Goal: Task Accomplishment & Management: Manage account settings

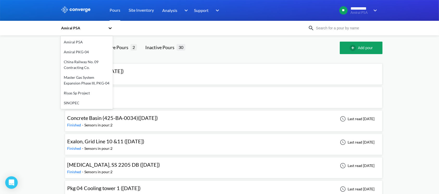
click at [100, 24] on div "Amiral P5A" at bounding box center [84, 28] width 47 height 12
click at [87, 63] on div "China Railway No. 09 Contracting Co." at bounding box center [87, 65] width 52 height 16
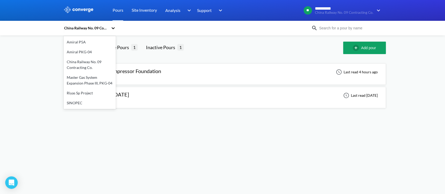
click at [104, 28] on div "China Railway No. 09 Contracting Co." at bounding box center [86, 28] width 45 height 6
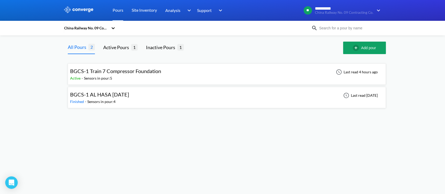
click at [138, 75] on div "BGCS-1 Train 7 Compressor Foundation" at bounding box center [115, 71] width 91 height 8
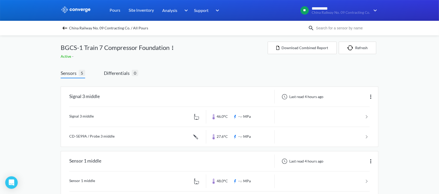
click at [94, 28] on span "China Railway No. 09 Contracting Co. / All Pours" at bounding box center [108, 27] width 79 height 7
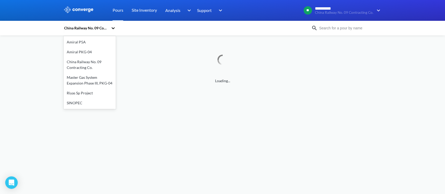
click at [94, 29] on div "China Railway No. 09 Contracting Co." at bounding box center [86, 28] width 45 height 6
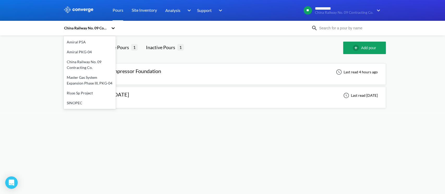
click at [90, 64] on div "China Railway No. 09 Contracting Co." at bounding box center [90, 65] width 52 height 16
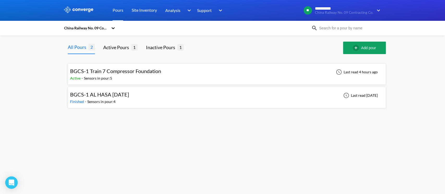
click at [135, 74] on span "BGCS-1 Train 7 Compressor Foundation" at bounding box center [115, 71] width 91 height 6
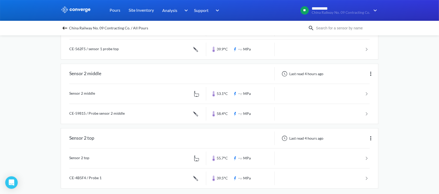
scroll to position [221, 0]
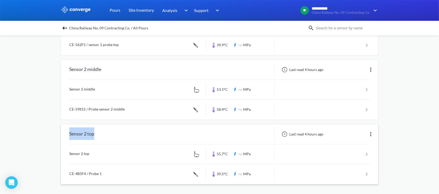
drag, startPoint x: 62, startPoint y: 130, endPoint x: 107, endPoint y: 136, distance: 46.2
click at [107, 136] on div "Sensor 2 top" at bounding box center [133, 135] width 145 height 14
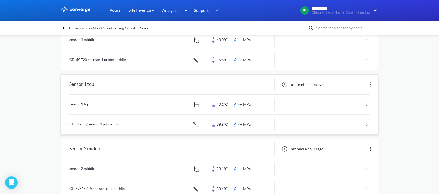
scroll to position [152, 0]
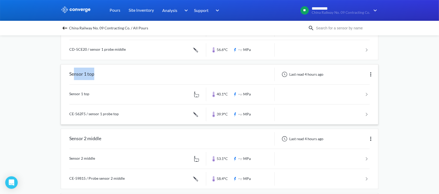
drag, startPoint x: 73, startPoint y: 72, endPoint x: 99, endPoint y: 79, distance: 26.9
click at [99, 75] on div "Sensor 1 top" at bounding box center [133, 75] width 145 height 14
click at [79, 73] on div "Sensor 1 top" at bounding box center [81, 75] width 25 height 14
drag, startPoint x: 74, startPoint y: 75, endPoint x: 89, endPoint y: 75, distance: 15.4
click at [85, 75] on div "Sensor 1 top" at bounding box center [81, 75] width 25 height 14
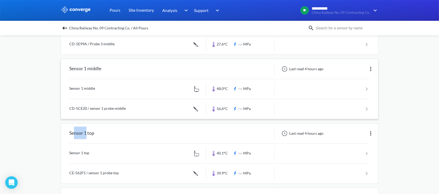
scroll to position [82, 0]
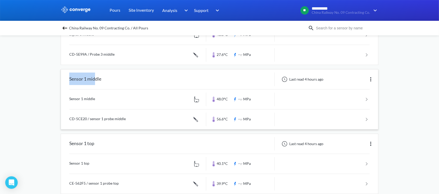
drag, startPoint x: 68, startPoint y: 81, endPoint x: 98, endPoint y: 84, distance: 29.9
click at [96, 81] on div "Sensor 1 middle" at bounding box center [133, 80] width 145 height 14
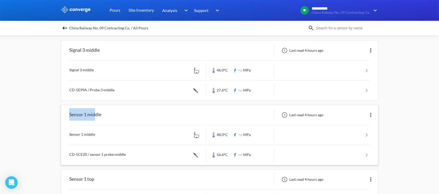
scroll to position [13, 0]
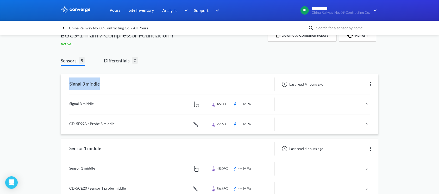
drag, startPoint x: 69, startPoint y: 79, endPoint x: 102, endPoint y: 83, distance: 33.4
click at [102, 83] on div "Signal 3 middle" at bounding box center [133, 85] width 145 height 14
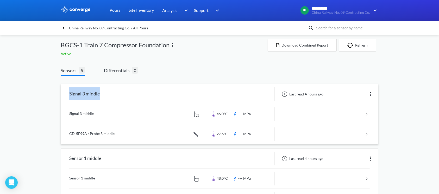
scroll to position [0, 0]
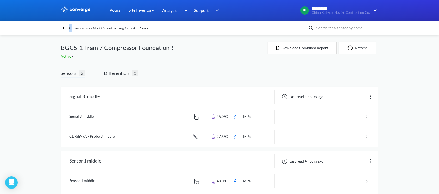
click at [73, 27] on span "China Railway No. 09 Contracting Co. / All Pours" at bounding box center [108, 27] width 79 height 7
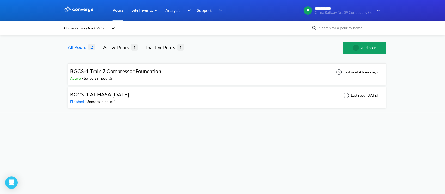
click at [128, 95] on span "BGCS-1 AL HASA [DATE]" at bounding box center [99, 94] width 59 height 6
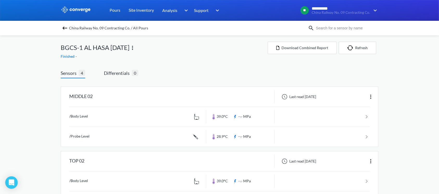
click at [68, 30] on img at bounding box center [65, 28] width 6 height 6
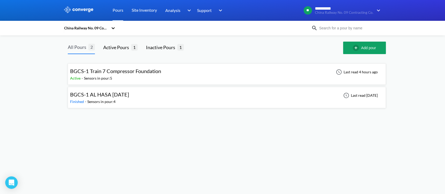
click at [73, 48] on div "All Pours" at bounding box center [78, 47] width 21 height 7
click at [99, 21] on div "China Railway No. 09 Contracting Co." at bounding box center [222, 28] width 445 height 15
click at [99, 28] on div "China Railway No. 09 Contracting Co." at bounding box center [86, 28] width 45 height 6
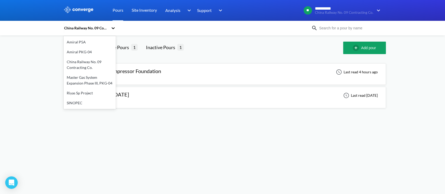
click at [75, 64] on div "China Railway No. 09 Contracting Co." at bounding box center [90, 65] width 52 height 16
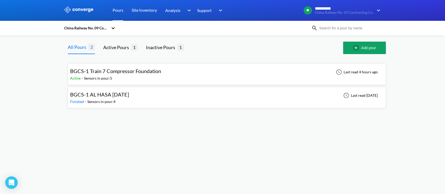
click at [217, 151] on body "**********" at bounding box center [222, 97] width 445 height 194
click at [153, 78] on div "Active - Sensors in pour: 5" at bounding box center [117, 79] width 94 height 6
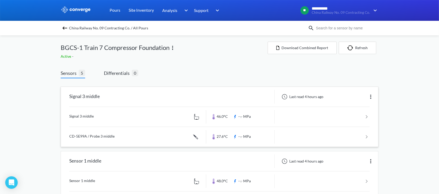
click at [371, 95] on img at bounding box center [371, 97] width 6 height 6
click at [358, 98] on div "Edit" at bounding box center [357, 97] width 33 height 10
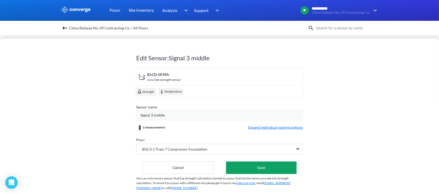
click at [280, 126] on span "Expand individual naming options" at bounding box center [275, 128] width 55 height 6
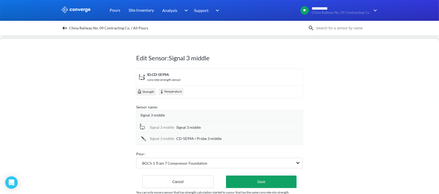
click at [154, 115] on span "Signal 3 middle" at bounding box center [152, 116] width 24 height 6
drag, startPoint x: 28, startPoint y: 83, endPoint x: 68, endPoint y: 24, distance: 71.3
click at [68, 24] on div "China Railway No. 09 Contracting Co. / All Pours" at bounding box center [185, 27] width 248 height 7
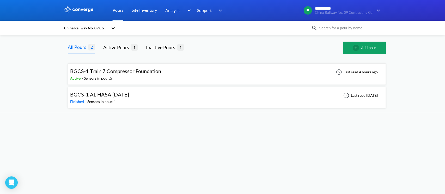
click at [173, 80] on div "BGCS-1 Train 7 Compressor Foundation Active - Sensors in pour: 5 Last read 4 ho…" at bounding box center [226, 74] width 313 height 17
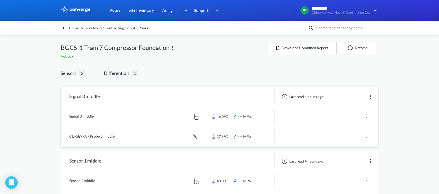
click at [371, 96] on img at bounding box center [371, 97] width 6 height 6
click at [172, 45] on img at bounding box center [173, 48] width 6 height 6
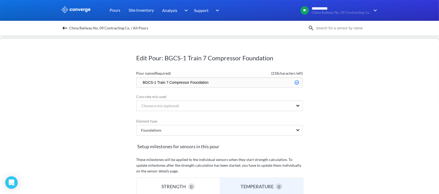
click at [197, 34] on div "China Railway No. 09 Contracting Co. / All Pours" at bounding box center [219, 28] width 439 height 15
drag, startPoint x: 197, startPoint y: 34, endPoint x: 185, endPoint y: 39, distance: 13.5
click at [185, 39] on div "Edit Pour: BGCS-1 Train 7 Compressor Foundation Pour name (Required) ( 218 char…" at bounding box center [219, 117] width 439 height 156
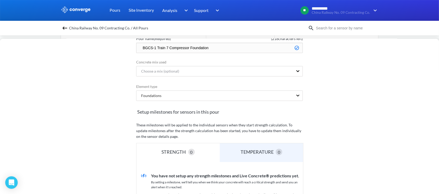
click at [47, 36] on div "Edit Pour: BGCS-1 Train 7 Compressor Foundation Pour name (Required) ( 218 char…" at bounding box center [219, 97] width 439 height 194
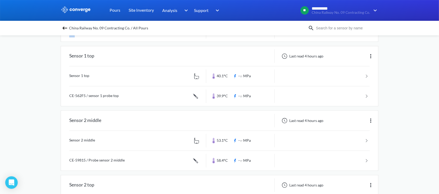
click at [47, 36] on div "**********" at bounding box center [219, 38] width 439 height 416
click at [431, 131] on div "**********" at bounding box center [219, 38] width 439 height 416
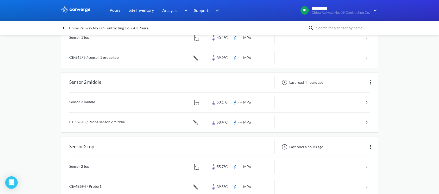
scroll to position [208, 0]
click at [340, 150] on div "Last read 4 hours ago" at bounding box center [326, 147] width 103 height 14
click at [371, 145] on img at bounding box center [371, 147] width 6 height 6
click at [360, 145] on div "Edit" at bounding box center [357, 147] width 33 height 10
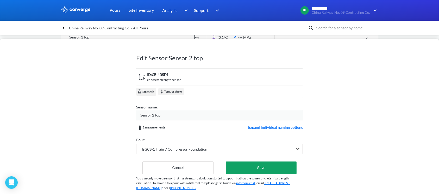
click at [284, 127] on span "Expand individual naming options" at bounding box center [275, 128] width 55 height 6
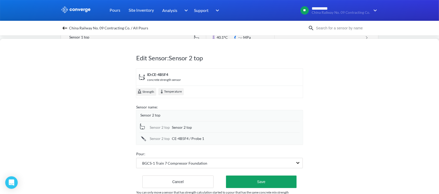
click at [155, 29] on div "China Railway No. 09 Contracting Co. / All Pours" at bounding box center [185, 27] width 248 height 7
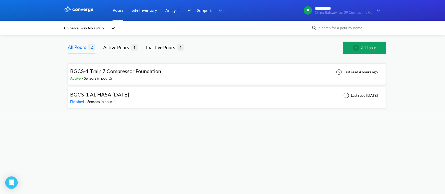
click at [193, 76] on div "BGCS-1 Train 7 Compressor Foundation Active - Sensors in pour: 5 Last read 4 ho…" at bounding box center [226, 74] width 313 height 17
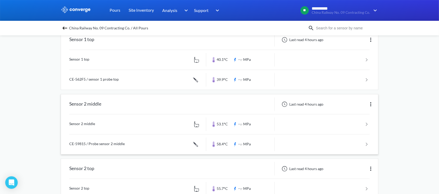
scroll to position [221, 0]
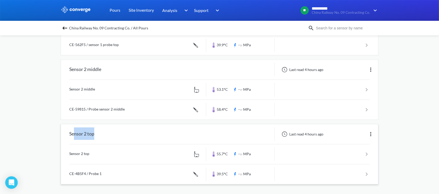
drag, startPoint x: 75, startPoint y: 133, endPoint x: 101, endPoint y: 134, distance: 26.9
click at [101, 134] on div "Sensor 2 top" at bounding box center [133, 135] width 145 height 14
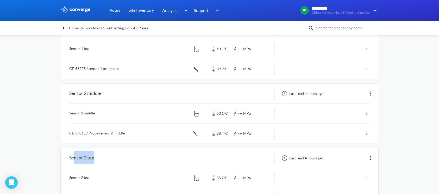
scroll to position [186, 0]
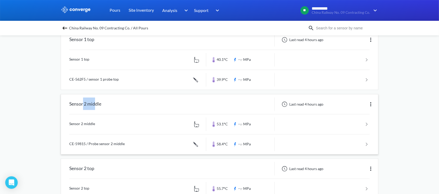
drag, startPoint x: 89, startPoint y: 108, endPoint x: 97, endPoint y: 112, distance: 8.6
click at [97, 108] on div "Sensor 2 middle" at bounding box center [85, 105] width 32 height 14
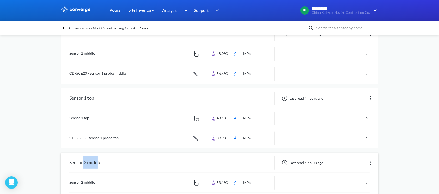
scroll to position [117, 0]
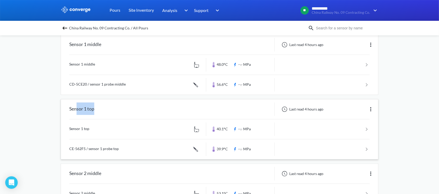
drag, startPoint x: 78, startPoint y: 111, endPoint x: 98, endPoint y: 114, distance: 20.0
click at [98, 114] on div "Sensor 1 top" at bounding box center [133, 110] width 145 height 14
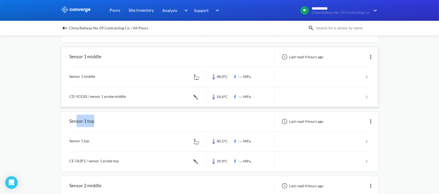
scroll to position [106, 0]
drag, startPoint x: 20, startPoint y: 154, endPoint x: 179, endPoint y: 39, distance: 196.0
click at [190, 40] on link at bounding box center [219, 31] width 301 height 20
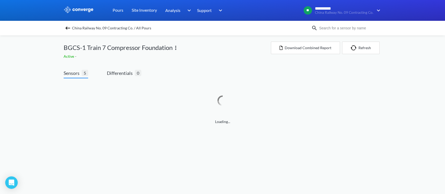
click at [84, 35] on div "China Railway No. 09 Contracting Co. / All Pours" at bounding box center [222, 28] width 445 height 15
click at [90, 30] on span "China Railway No. 09 Contracting Co. / All Pours" at bounding box center [111, 27] width 79 height 7
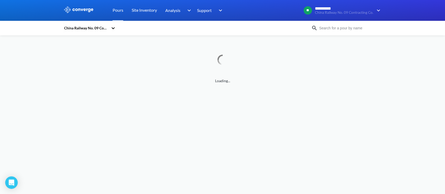
click at [94, 27] on div "China Railway No. 09 Contracting Co." at bounding box center [86, 28] width 45 height 6
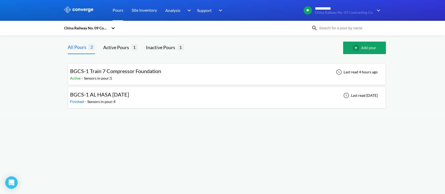
click at [119, 98] on span "BGCS-1 AL HASA [DATE]" at bounding box center [99, 94] width 59 height 6
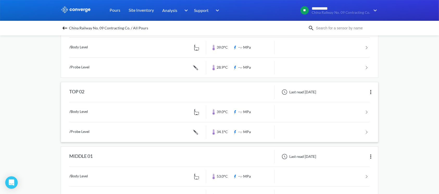
scroll to position [35, 0]
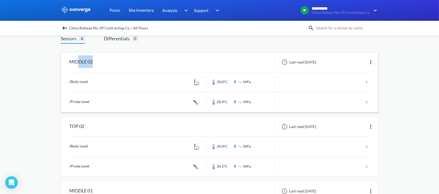
drag, startPoint x: 79, startPoint y: 66, endPoint x: 98, endPoint y: 64, distance: 18.6
click at [98, 64] on div "MIDDLE 02" at bounding box center [133, 63] width 145 height 14
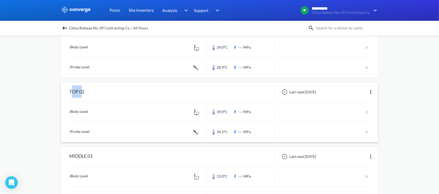
drag, startPoint x: 71, startPoint y: 85, endPoint x: 86, endPoint y: 87, distance: 14.7
click at [85, 86] on div "TOP 02" at bounding box center [133, 92] width 145 height 14
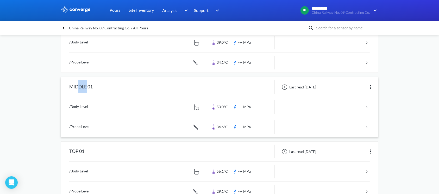
drag, startPoint x: 83, startPoint y: 83, endPoint x: 88, endPoint y: 83, distance: 4.7
click at [88, 83] on div "MIDDLE 01" at bounding box center [80, 88] width 23 height 14
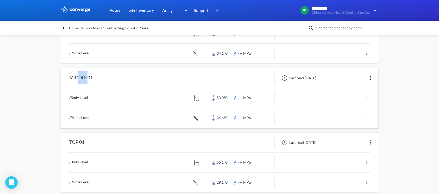
scroll to position [156, 0]
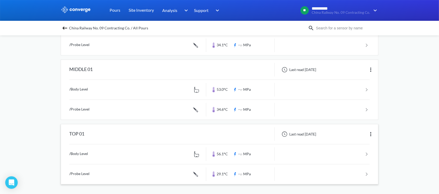
drag, startPoint x: 83, startPoint y: 128, endPoint x: 93, endPoint y: 126, distance: 9.3
click at [93, 126] on div "TOP 01 Last read [DATE]" at bounding box center [219, 135] width 317 height 20
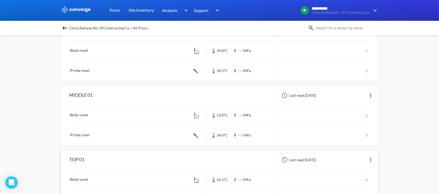
scroll to position [122, 0]
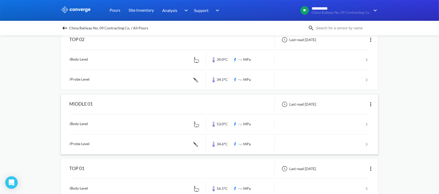
click at [92, 109] on div "MIDDLE 01" at bounding box center [80, 105] width 23 height 14
click at [51, 156] on div "**********" at bounding box center [219, 54] width 439 height 352
click at [81, 26] on span "China Railway No. 09 Contracting Co. / All Pours" at bounding box center [108, 27] width 79 height 7
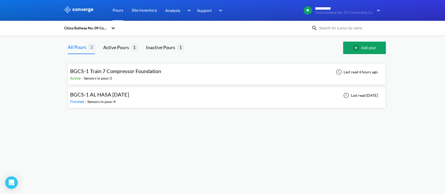
click at [141, 70] on span "BGCS-1 Train 7 Compressor Foundation" at bounding box center [115, 71] width 91 height 6
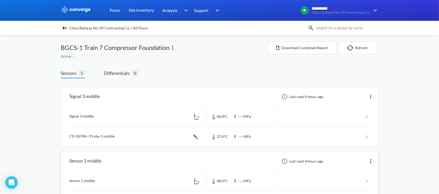
scroll to position [139, 0]
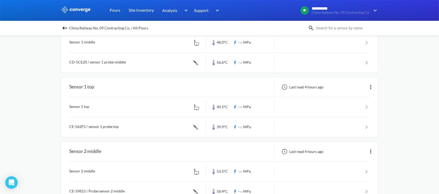
click at [381, 88] on div "**********" at bounding box center [219, 69] width 439 height 416
click at [371, 88] on img at bounding box center [371, 87] width 6 height 6
click at [355, 85] on div "Edit" at bounding box center [357, 87] width 33 height 10
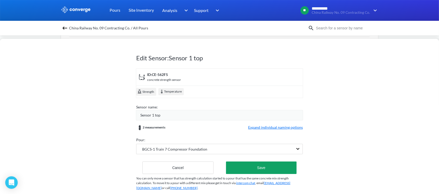
scroll to position [13, 0]
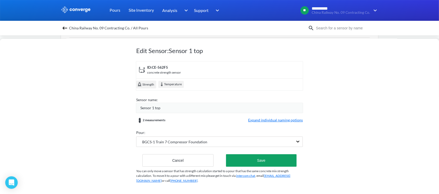
click at [155, 105] on span "Sensor 1 top" at bounding box center [150, 108] width 20 height 6
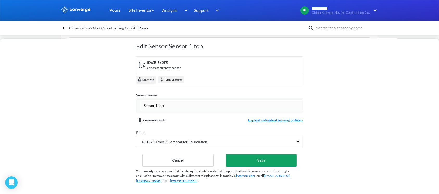
drag, startPoint x: 164, startPoint y: 105, endPoint x: 158, endPoint y: 103, distance: 6.0
click at [158, 103] on input "Sensor 1 top" at bounding box center [221, 106] width 163 height 10
type input "Sensor 1 Top"
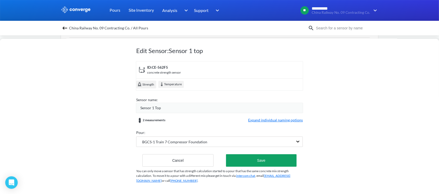
click at [282, 110] on form "ID: CE-562F5 concrete strength sensor Strength Temperature Sensor name: Sensor …" at bounding box center [219, 114] width 167 height 106
click at [279, 118] on span "Expand individual naming options" at bounding box center [275, 121] width 55 height 6
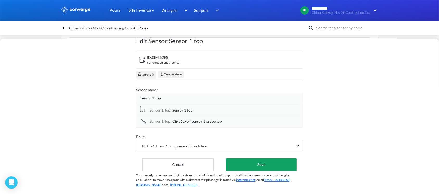
scroll to position [27, 0]
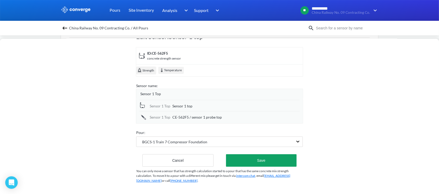
click at [199, 104] on div "Sensor 1 Top Sensor 1 top" at bounding box center [219, 105] width 161 height 11
click at [205, 103] on div "Sensor 1 top" at bounding box center [236, 106] width 127 height 6
drag, startPoint x: 193, startPoint y: 101, endPoint x: 171, endPoint y: 106, distance: 22.2
click at [171, 106] on div "Sensor 1 Top Sensor 1 top Sensor 1 Top CE-562F5 / sensor 1 probe top" at bounding box center [219, 111] width 161 height 23
click at [173, 101] on input "Body Level" at bounding box center [236, 106] width 127 height 10
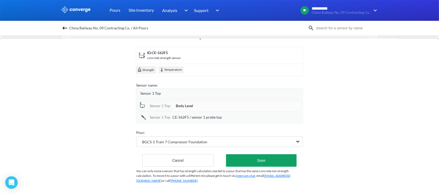
type input "/Body Level"
drag, startPoint x: 207, startPoint y: 99, endPoint x: 145, endPoint y: 103, distance: 61.4
click at [145, 103] on div "Sensor 1 Top /Body Level" at bounding box center [219, 106] width 161 height 12
click at [218, 115] on span "CE-562F5 / sensor 1 probe top" at bounding box center [198, 118] width 50 height 6
drag, startPoint x: 230, startPoint y: 111, endPoint x: 174, endPoint y: 117, distance: 55.8
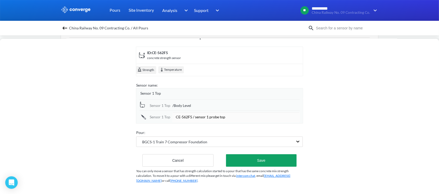
click at [174, 117] on input "CE-562F5 / sensor 1 probe top" at bounding box center [236, 117] width 127 height 10
drag, startPoint x: 185, startPoint y: 112, endPoint x: 177, endPoint y: 114, distance: 8.0
click at [177, 114] on input "/Body Level" at bounding box center [236, 117] width 127 height 10
type input "/Probe Level"
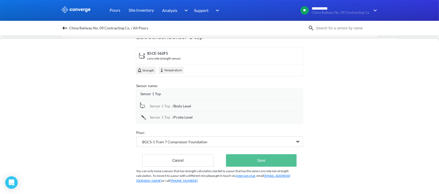
click at [249, 155] on button "Save" at bounding box center [261, 161] width 71 height 13
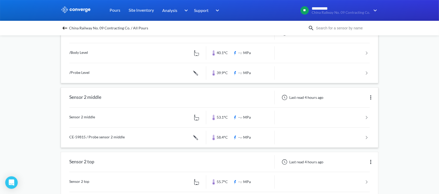
scroll to position [208, 0]
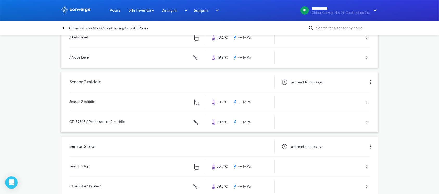
click at [373, 81] on img at bounding box center [371, 82] width 6 height 6
click at [357, 85] on div "Edit" at bounding box center [357, 82] width 33 height 10
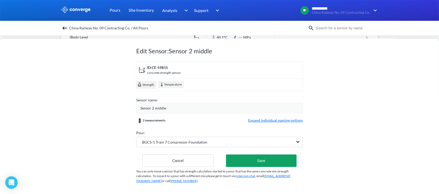
scroll to position [13, 0]
click at [176, 105] on div "Sensor 2 middle" at bounding box center [221, 108] width 163 height 6
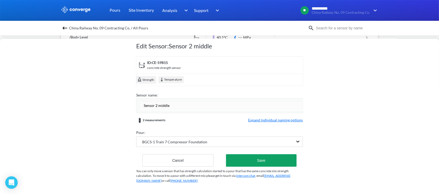
drag, startPoint x: 170, startPoint y: 106, endPoint x: 158, endPoint y: 107, distance: 12.8
click at [158, 107] on input "Sensor 2 middle" at bounding box center [221, 106] width 163 height 10
type input "Sensor 2 Middle"
click at [275, 122] on form "ID: CE-59815 concrete strength sensor Strength Temperature Sensor name: Sensor …" at bounding box center [219, 112] width 167 height 111
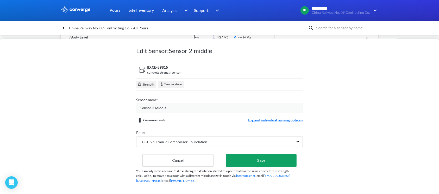
click at [276, 120] on form "ID: CE-59815 concrete strength sensor Strength Temperature Sensor name: Sensor …" at bounding box center [219, 114] width 167 height 106
click at [277, 118] on span "Expand individual naming options" at bounding box center [275, 121] width 55 height 6
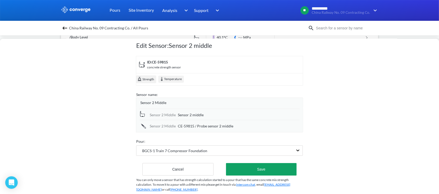
click at [221, 114] on div "Sensor 2 middle" at bounding box center [239, 115] width 122 height 6
drag, startPoint x: 217, startPoint y: 115, endPoint x: 157, endPoint y: 118, distance: 59.7
click at [157, 118] on div "Sensor 2 Middle Sensor 2 middle" at bounding box center [219, 115] width 161 height 12
type input "Body Level"
click at [192, 129] on div "Sensor 2 Middle CE-59815 / Probe sensor 2 middle" at bounding box center [219, 126] width 161 height 11
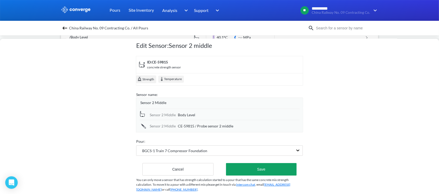
click at [215, 126] on span "CE-59815 / Probe sensor 2 middle" at bounding box center [206, 127] width 56 height 6
drag, startPoint x: 234, startPoint y: 126, endPoint x: 98, endPoint y: 142, distance: 136.9
click at [98, 142] on div "Edit Sensor: Sensor 2 middle ID: CE-59815 concrete strength sensor Strength Tem…" at bounding box center [219, 117] width 439 height 156
type input "Probe Level"
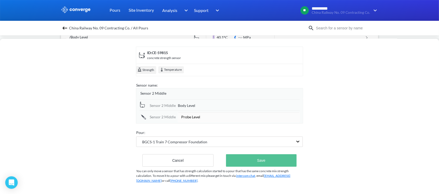
click at [248, 155] on button "Save" at bounding box center [261, 161] width 71 height 13
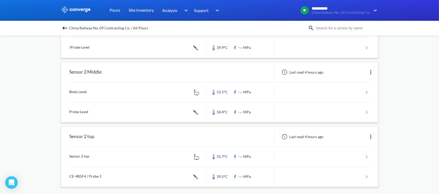
scroll to position [221, 0]
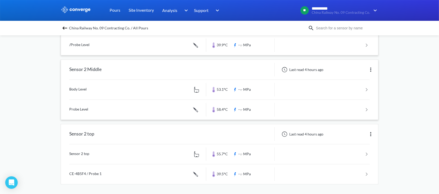
click at [371, 68] on img at bounding box center [371, 70] width 6 height 6
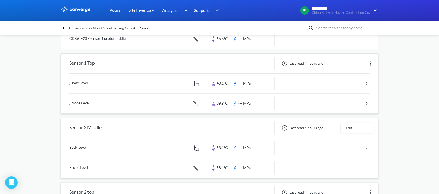
scroll to position [117, 0]
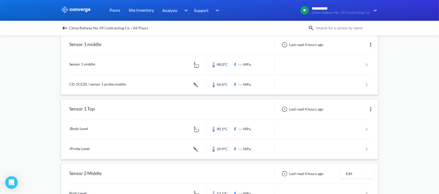
click at [372, 45] on img at bounding box center [371, 45] width 6 height 6
click at [359, 57] on link at bounding box center [219, 65] width 301 height 20
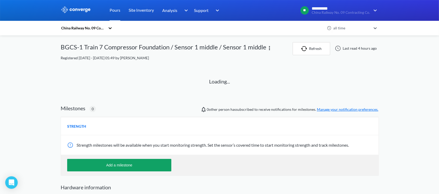
click at [361, 45] on div "Last read 4 hours ago" at bounding box center [356, 48] width 46 height 6
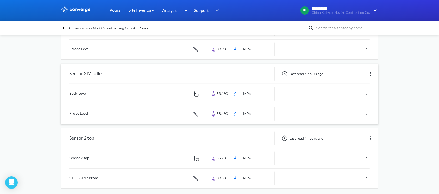
scroll to position [221, 0]
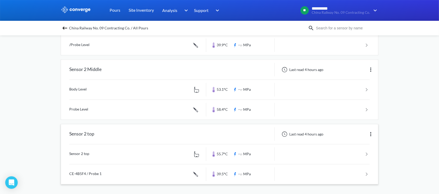
click at [376, 131] on div "Last read 4 hours ago" at bounding box center [326, 135] width 103 height 14
click at [371, 132] on img at bounding box center [371, 134] width 6 height 6
click at [359, 134] on div "Edit" at bounding box center [357, 135] width 33 height 10
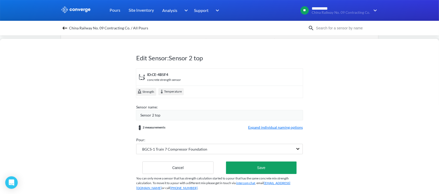
click at [168, 115] on div "Sensor 2 top" at bounding box center [221, 116] width 163 height 6
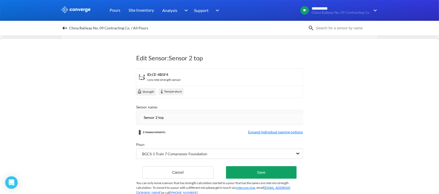
drag, startPoint x: 171, startPoint y: 119, endPoint x: 158, endPoint y: 116, distance: 13.1
click at [158, 116] on input "Sensor 2 top" at bounding box center [221, 118] width 163 height 10
type input "Sensor 2 Top"
click at [260, 132] on form "ID: CE-4B5F4 concrete strength sensor Strength Temperature Sensor name: Sensor …" at bounding box center [219, 124] width 167 height 111
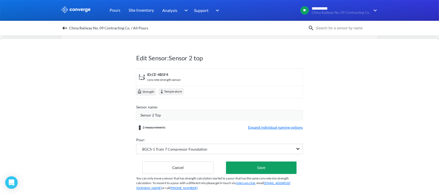
click at [253, 127] on span "Expand individual naming options" at bounding box center [275, 128] width 55 height 6
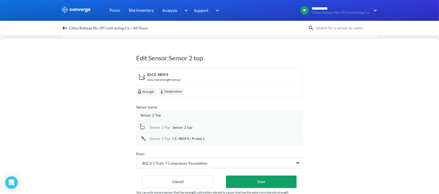
click at [205, 124] on div "Sensor 2 Top Sensor 2 top" at bounding box center [219, 126] width 161 height 11
click at [200, 126] on div "Sensor 2 top" at bounding box center [236, 128] width 127 height 6
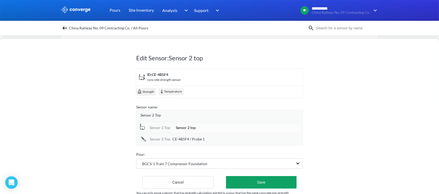
drag, startPoint x: 198, startPoint y: 127, endPoint x: 167, endPoint y: 132, distance: 31.4
click at [167, 132] on div "Sensor 2 Top Sensor 2 top" at bounding box center [219, 127] width 161 height 12
type input "Body Level"
click at [202, 133] on div "Sensor 2 Top CE-4B5F4 / Probe 1" at bounding box center [219, 138] width 161 height 11
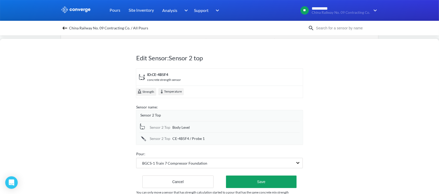
click at [199, 136] on span "CE-4B5F4 / Probe 1" at bounding box center [189, 139] width 32 height 6
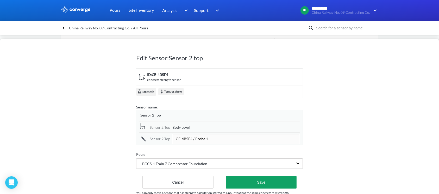
drag, startPoint x: 219, startPoint y: 142, endPoint x: 125, endPoint y: 136, distance: 94.5
click at [125, 136] on div "Edit Sensor: Sensor 2 top ID: CE-4B5F4 concrete strength sensor Strength Temper…" at bounding box center [219, 117] width 439 height 156
type input "Probe Level"
click at [344, 116] on div "Edit Sensor: Sensor 2 top ID: CE-4B5F4 concrete strength sensor Strength Temper…" at bounding box center [219, 117] width 439 height 156
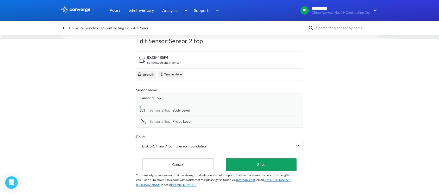
scroll to position [27, 0]
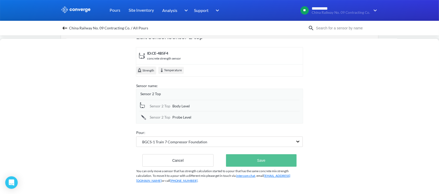
click at [289, 155] on button "Save" at bounding box center [261, 161] width 71 height 13
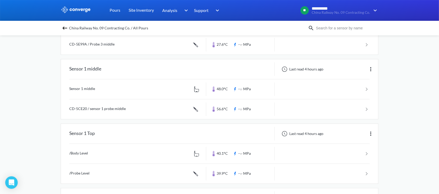
scroll to position [82, 0]
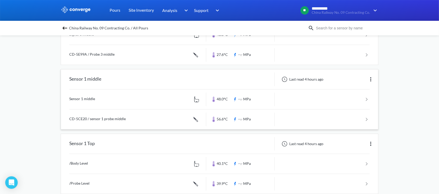
click at [371, 77] on img at bounding box center [371, 79] width 6 height 6
click at [363, 81] on div "Edit" at bounding box center [357, 80] width 33 height 10
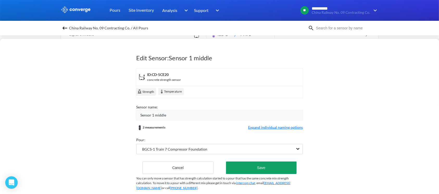
click at [181, 115] on div "Sensor 1 middle" at bounding box center [221, 116] width 163 height 6
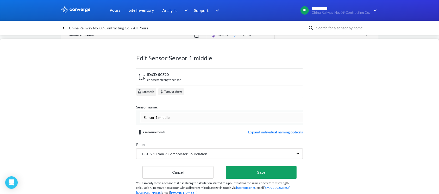
drag, startPoint x: 177, startPoint y: 115, endPoint x: 158, endPoint y: 120, distance: 19.5
click at [158, 120] on input "Sensor 1 middle" at bounding box center [221, 118] width 163 height 10
type input "Sensor 1 Middle"
click at [269, 131] on span "Expand individual naming options" at bounding box center [275, 133] width 55 height 6
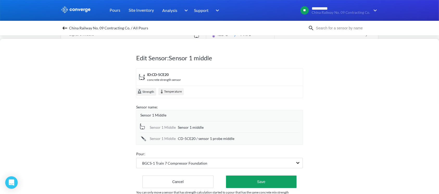
click at [200, 127] on span "Sensor 1 middle" at bounding box center [191, 128] width 26 height 6
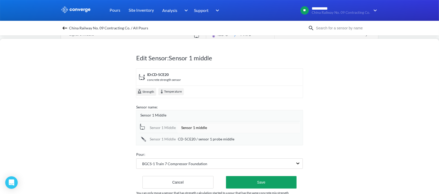
drag, startPoint x: 219, startPoint y: 127, endPoint x: 161, endPoint y: 128, distance: 58.1
click at [161, 128] on div "Sensor 1 Middle Sensor 1 middle" at bounding box center [219, 127] width 161 height 12
type input "Body Level"
click at [204, 138] on span "CD-5CE20 / sensor 1 probe middle" at bounding box center [206, 140] width 57 height 6
drag, startPoint x: 244, startPoint y: 139, endPoint x: 134, endPoint y: 135, distance: 109.5
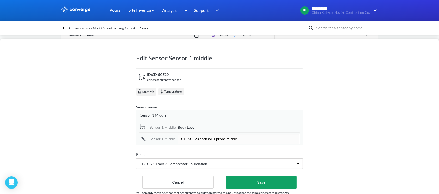
click at [134, 135] on div "Edit Sensor: Sensor 1 middle ID: CD-5CE20 concrete strength sensor Strength Tem…" at bounding box center [219, 117] width 439 height 156
type input "Probe Level"
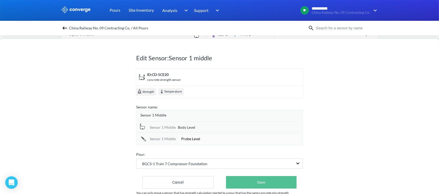
click at [240, 176] on button "Save" at bounding box center [261, 182] width 71 height 13
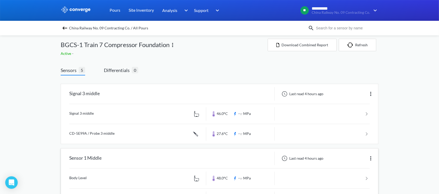
scroll to position [0, 0]
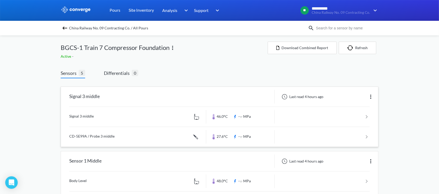
click at [374, 94] on div "Last read 4 hours ago" at bounding box center [326, 97] width 103 height 14
click at [372, 97] on img at bounding box center [371, 97] width 6 height 6
click at [358, 95] on div "Edit" at bounding box center [357, 97] width 33 height 10
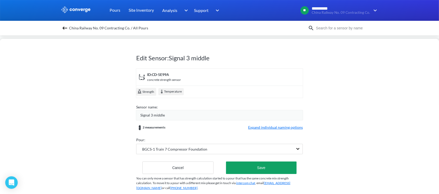
click at [169, 114] on div "Signal 3 middle" at bounding box center [221, 116] width 163 height 6
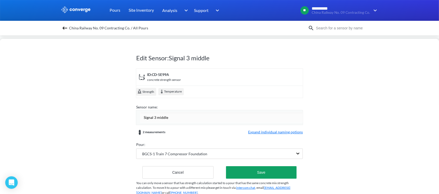
drag, startPoint x: 168, startPoint y: 115, endPoint x: 157, endPoint y: 116, distance: 11.2
click at [157, 116] on input "Signal 3 middle" at bounding box center [221, 118] width 163 height 10
type input "Signal 3 Middle"
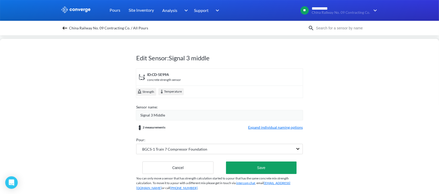
drag, startPoint x: 281, startPoint y: 135, endPoint x: 282, endPoint y: 131, distance: 4.5
click at [281, 134] on form "ID: CD-5E99A concrete strength sensor Strength Temperature Sensor name: Signal …" at bounding box center [219, 122] width 167 height 106
click at [282, 131] on form "ID: CD-5E99A concrete strength sensor Strength Temperature Sensor name: Signal …" at bounding box center [219, 122] width 167 height 106
click at [283, 128] on span "Expand individual naming options" at bounding box center [275, 128] width 55 height 6
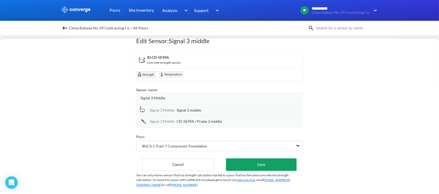
scroll to position [27, 0]
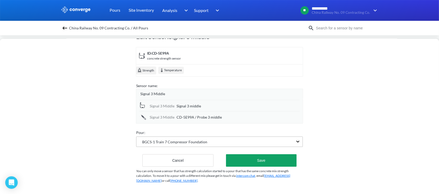
click at [216, 138] on div "BGCS-1 Train 7 Compressor Foundation" at bounding box center [215, 142] width 157 height 10
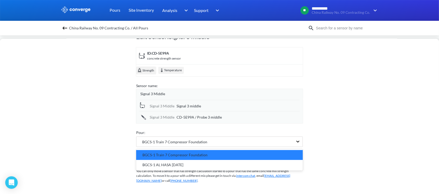
click at [210, 103] on div "Signal 3 middle" at bounding box center [238, 106] width 123 height 6
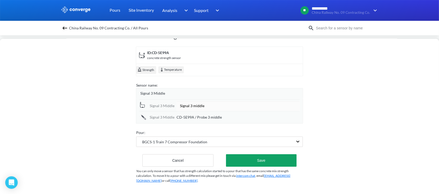
drag, startPoint x: 214, startPoint y: 100, endPoint x: 95, endPoint y: 100, distance: 119.1
click at [95, 100] on div "Edit Sensor: Signal 3 middle ID: CD-5E99A concrete strength sensor Strength Tem…" at bounding box center [219, 117] width 439 height 156
click at [180, 103] on input "Body Level" at bounding box center [238, 106] width 123 height 10
type input "/Body Level"
click at [216, 115] on span "CD-5E99A / Probe 3 middle" at bounding box center [199, 118] width 45 height 6
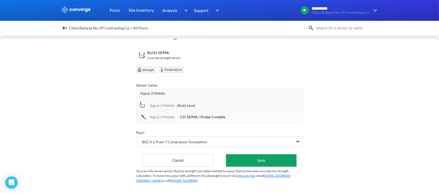
drag, startPoint x: 228, startPoint y: 113, endPoint x: 67, endPoint y: 110, distance: 160.8
click at [67, 110] on div "Edit Sensor: Signal 3 middle ID: CD-5E99A concrete strength sensor Strength Tem…" at bounding box center [219, 117] width 439 height 156
type input "Probe Level"
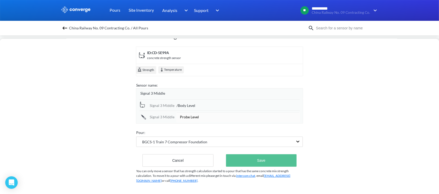
click at [254, 155] on button "Save" at bounding box center [261, 161] width 71 height 13
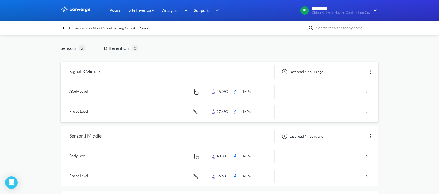
scroll to position [35, 0]
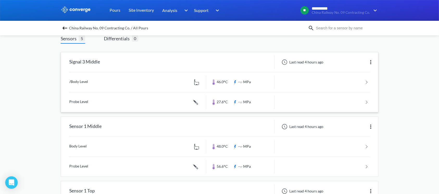
click at [68, 101] on div "Signal 3 Middle Last read 4 hours ago /Body Level 46.0°C --.- MPa Probe Level 2…" at bounding box center [219, 82] width 317 height 60
click at [375, 62] on div "Last read 4 hours ago" at bounding box center [326, 63] width 103 height 14
click at [369, 64] on img at bounding box center [371, 62] width 6 height 6
click at [359, 66] on div "Edit" at bounding box center [357, 62] width 33 height 10
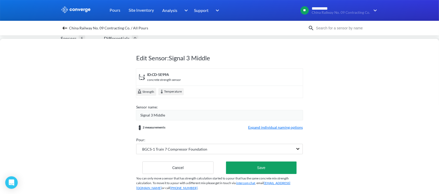
click at [250, 129] on span "Expand individual naming options" at bounding box center [275, 128] width 55 height 6
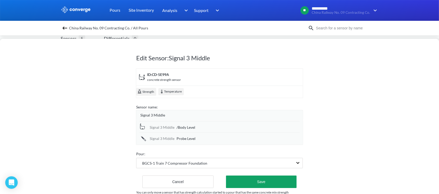
click at [179, 139] on span "Probe Level" at bounding box center [186, 139] width 19 height 6
drag, startPoint x: 178, startPoint y: 139, endPoint x: 186, endPoint y: 143, distance: 9.2
click at [178, 139] on input "Probe Level" at bounding box center [238, 139] width 123 height 10
type input "/Probe Level"
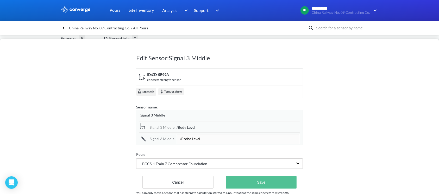
click at [248, 187] on button "Save" at bounding box center [261, 182] width 71 height 13
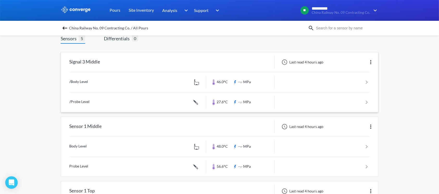
scroll to position [69, 0]
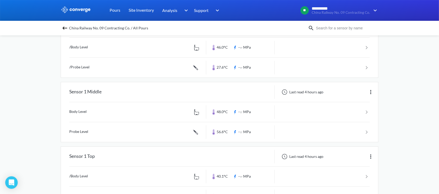
click at [371, 94] on img at bounding box center [371, 92] width 6 height 6
click at [362, 94] on div "Edit" at bounding box center [357, 92] width 33 height 10
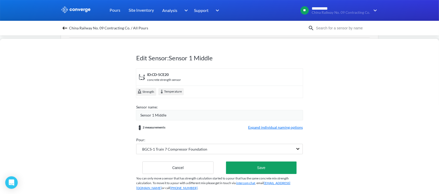
click at [283, 126] on span "Expand individual naming options" at bounding box center [275, 128] width 55 height 6
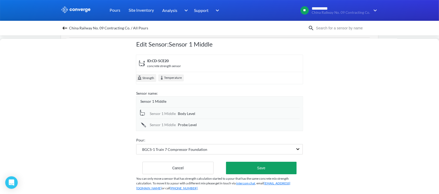
scroll to position [27, 0]
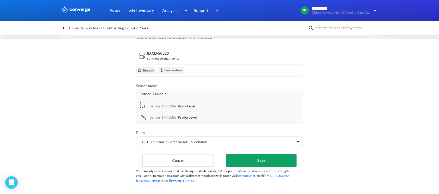
click at [188, 103] on span "Body Level" at bounding box center [186, 106] width 17 height 6
click at [181, 101] on input "Body Level" at bounding box center [239, 106] width 122 height 10
type input "/Body Level"
click at [177, 113] on div "Sensor 1 Middle Probe Level" at bounding box center [219, 116] width 161 height 11
click at [181, 115] on span "Probe Level" at bounding box center [187, 118] width 19 height 6
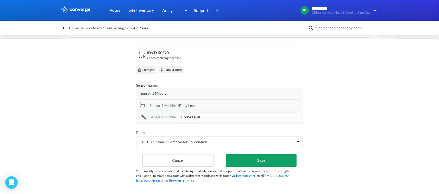
click at [179, 112] on input "Probe Level" at bounding box center [239, 117] width 122 height 10
type input "/Probe Level"
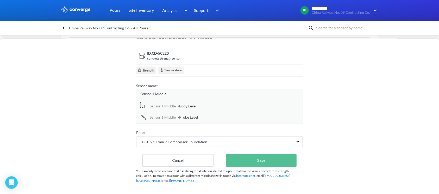
click at [250, 155] on button "Save" at bounding box center [261, 161] width 71 height 13
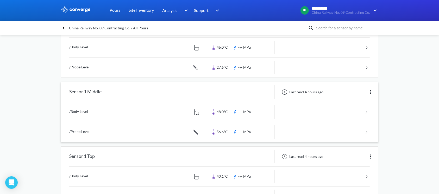
drag, startPoint x: 252, startPoint y: 151, endPoint x: 172, endPoint y: 131, distance: 82.6
click at [172, 131] on link at bounding box center [219, 132] width 301 height 20
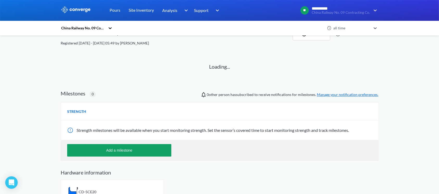
scroll to position [29, 0]
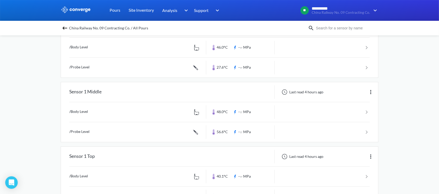
scroll to position [104, 0]
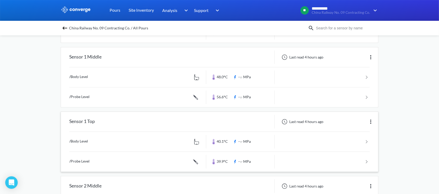
drag, startPoint x: 327, startPoint y: 135, endPoint x: 374, endPoint y: 159, distance: 52.8
click at [405, 169] on div "**********" at bounding box center [219, 104] width 439 height 416
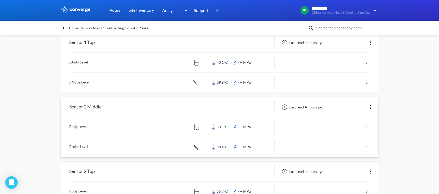
scroll to position [208, 0]
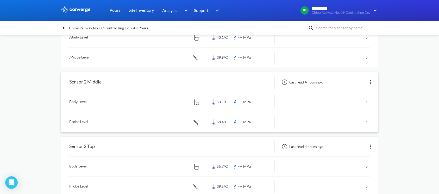
click at [370, 81] on img at bounding box center [371, 82] width 6 height 6
click at [354, 83] on div "Edit" at bounding box center [357, 82] width 33 height 10
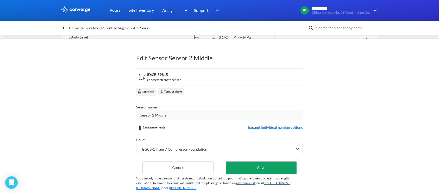
drag, startPoint x: 256, startPoint y: 126, endPoint x: 249, endPoint y: 130, distance: 8.8
click at [257, 126] on span "Expand individual naming options" at bounding box center [275, 128] width 55 height 6
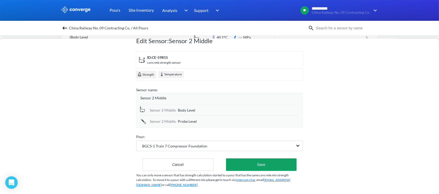
scroll to position [27, 0]
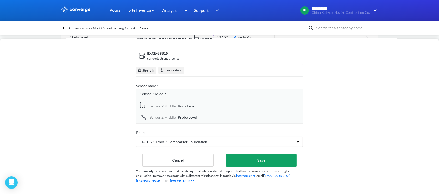
click at [181, 100] on div "Sensor 2 Middle Body Level" at bounding box center [219, 105] width 161 height 11
click at [180, 103] on span "Body Level" at bounding box center [186, 106] width 17 height 6
click at [179, 101] on input "Body Level" at bounding box center [239, 106] width 122 height 10
type input "/Body Level"
click at [187, 115] on span "Probe Level" at bounding box center [187, 118] width 19 height 6
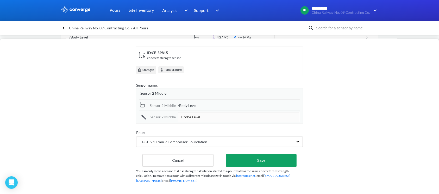
click at [180, 112] on input "Probe Level" at bounding box center [239, 117] width 122 height 10
type input "/Probe Level"
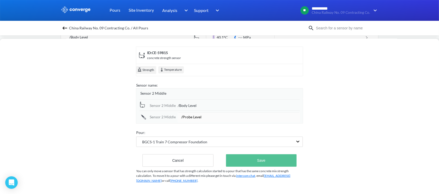
click at [252, 157] on button "Save" at bounding box center [261, 161] width 71 height 13
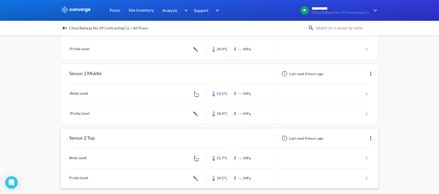
scroll to position [221, 0]
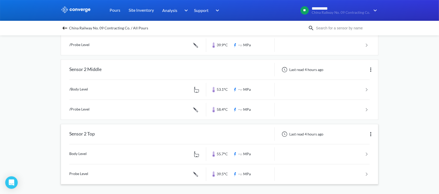
click at [372, 132] on img at bounding box center [371, 134] width 6 height 6
click at [355, 135] on div "Edit" at bounding box center [357, 135] width 33 height 10
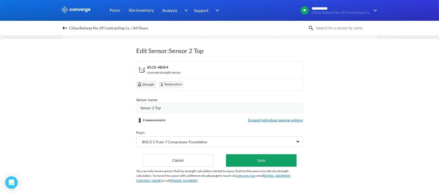
click at [263, 118] on span "Expand individual naming options" at bounding box center [275, 121] width 55 height 6
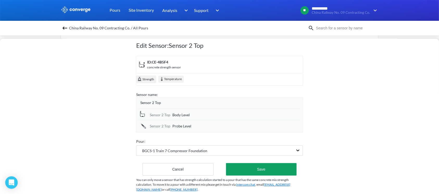
scroll to position [27, 0]
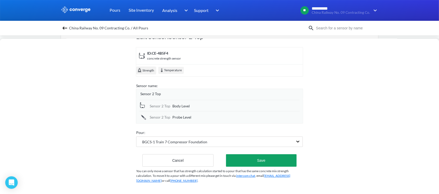
click at [185, 104] on div "Sensor 2 Top Body Level" at bounding box center [219, 105] width 161 height 11
click at [183, 103] on span "Body Level" at bounding box center [181, 106] width 17 height 6
click at [173, 103] on input "Body Level" at bounding box center [236, 106] width 127 height 10
type input "/Body Level"
click at [180, 115] on span "Probe Level" at bounding box center [182, 118] width 19 height 6
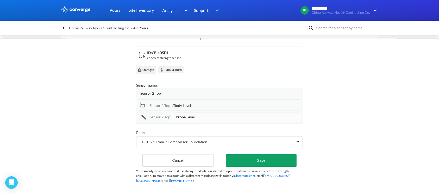
click at [175, 112] on input "Probe Level" at bounding box center [236, 117] width 127 height 10
type input "/Probe Level"
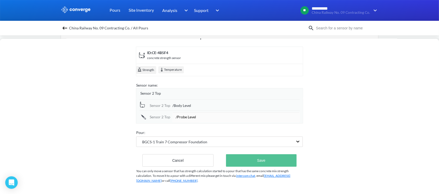
click at [234, 155] on button "Save" at bounding box center [261, 161] width 71 height 13
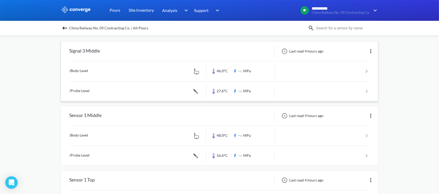
scroll to position [35, 0]
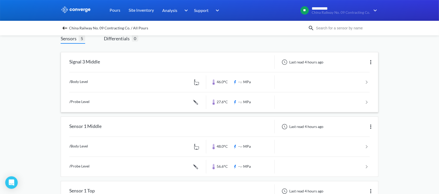
click at [287, 84] on link at bounding box center [219, 82] width 301 height 20
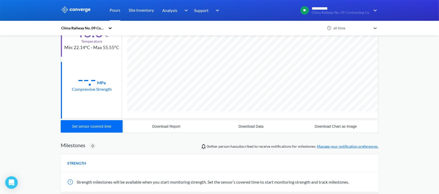
scroll to position [69, 0]
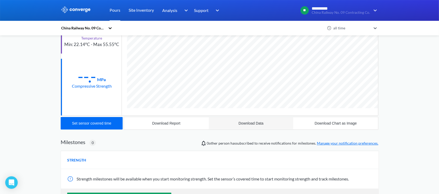
click at [261, 123] on div "Download Data" at bounding box center [251, 123] width 25 height 4
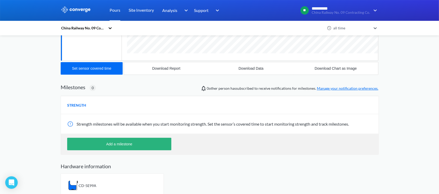
scroll to position [132, 0]
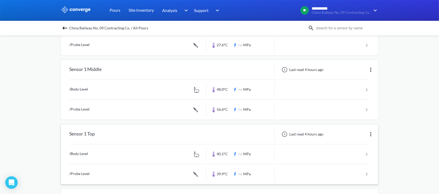
scroll to position [139, 0]
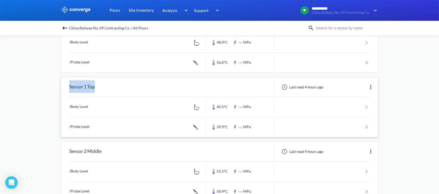
drag, startPoint x: 69, startPoint y: 88, endPoint x: 97, endPoint y: 89, distance: 27.9
click at [97, 89] on div "Sensor 1 Top" at bounding box center [133, 88] width 145 height 14
click at [332, 122] on link at bounding box center [219, 128] width 301 height 20
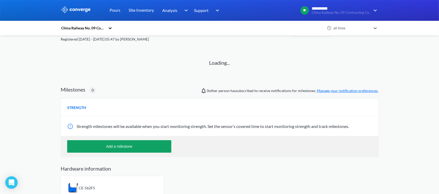
scroll to position [29, 0]
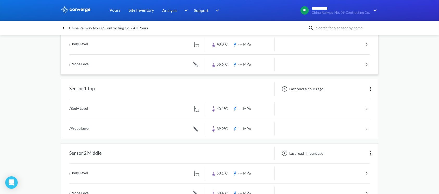
scroll to position [104, 0]
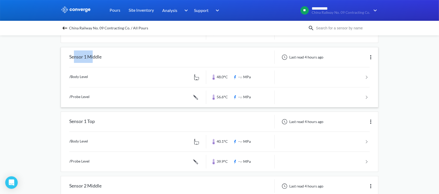
drag, startPoint x: 74, startPoint y: 54, endPoint x: 94, endPoint y: 58, distance: 20.1
click at [94, 58] on div "Sensor 1 Middle" at bounding box center [85, 58] width 32 height 14
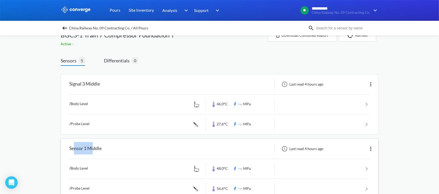
click at [91, 145] on div "Sensor 1 Middle" at bounding box center [85, 149] width 32 height 14
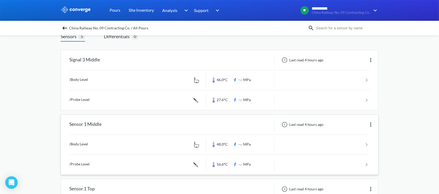
scroll to position [47, 0]
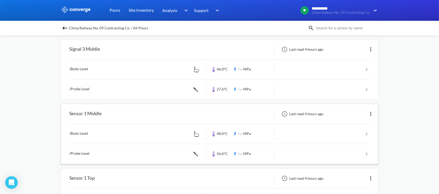
click at [298, 147] on link at bounding box center [219, 154] width 301 height 20
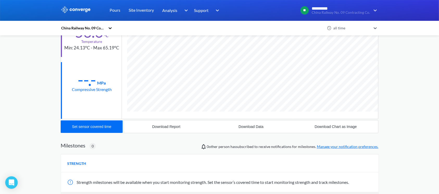
scroll to position [98, 0]
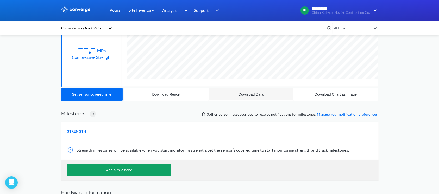
click at [260, 93] on div "Download Data" at bounding box center [251, 95] width 25 height 4
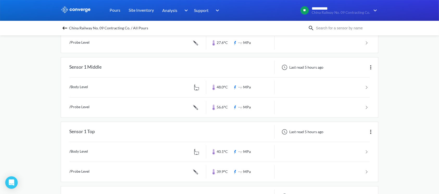
scroll to position [104, 0]
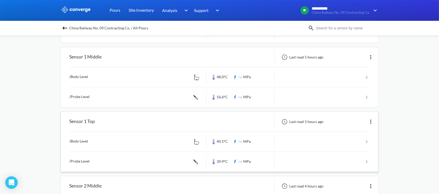
click at [339, 167] on link at bounding box center [219, 162] width 301 height 20
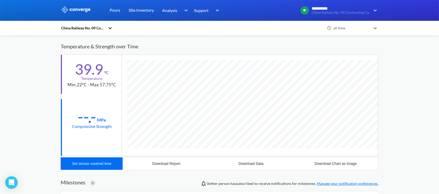
scroll to position [290, 318]
click at [268, 163] on button "Download Data" at bounding box center [251, 164] width 85 height 13
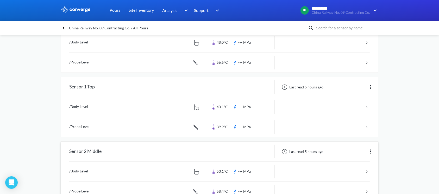
scroll to position [69, 0]
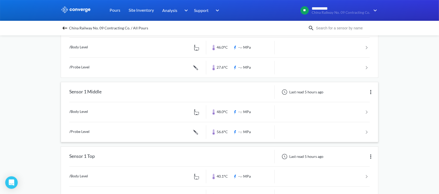
click at [165, 127] on link at bounding box center [219, 132] width 301 height 20
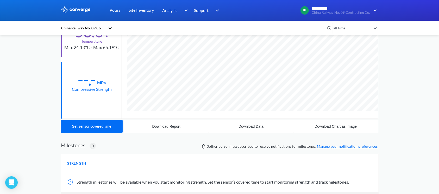
scroll to position [69, 0]
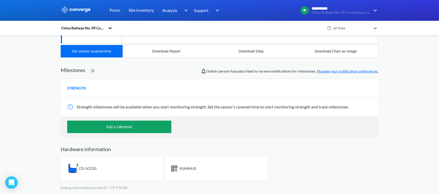
scroll to position [37, 0]
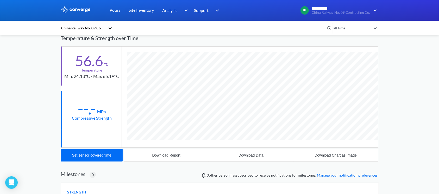
click at [69, 27] on div "China Railway No. 09 Contracting Co." at bounding box center [83, 28] width 45 height 6
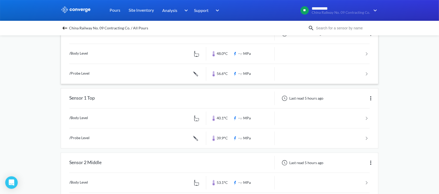
scroll to position [174, 0]
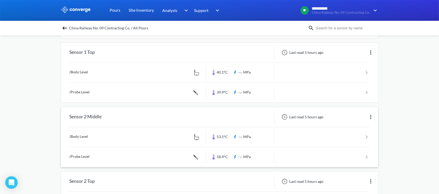
click at [78, 155] on link at bounding box center [219, 158] width 301 height 20
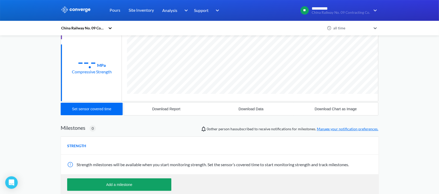
scroll to position [139, 0]
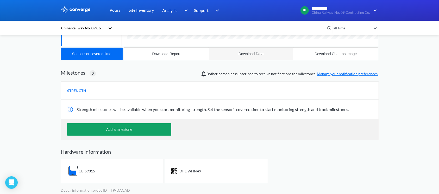
click at [255, 53] on div "Download Data" at bounding box center [251, 54] width 25 height 4
